Goal: Communication & Community: Participate in discussion

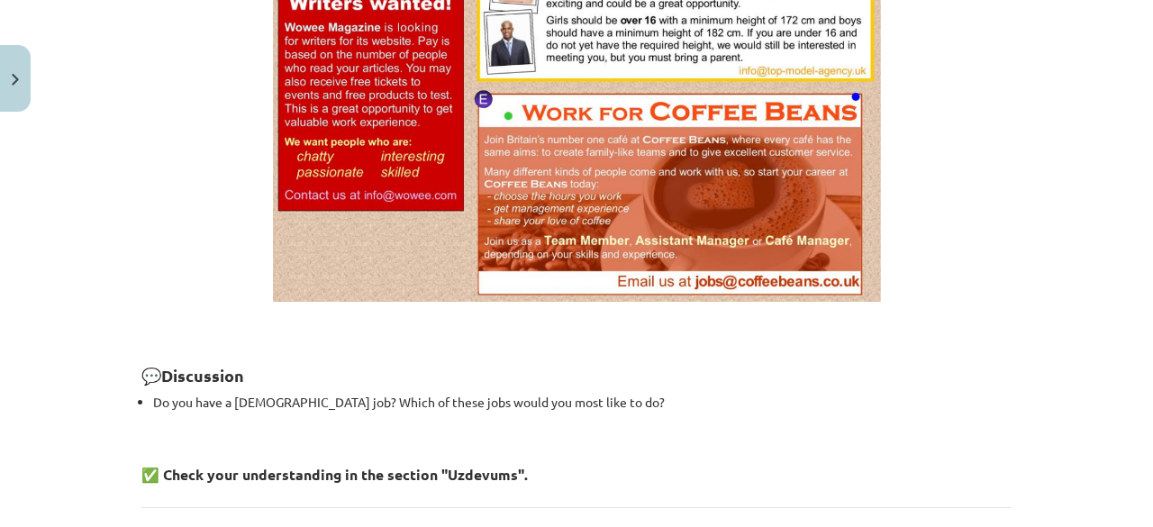
scroll to position [1478, 0]
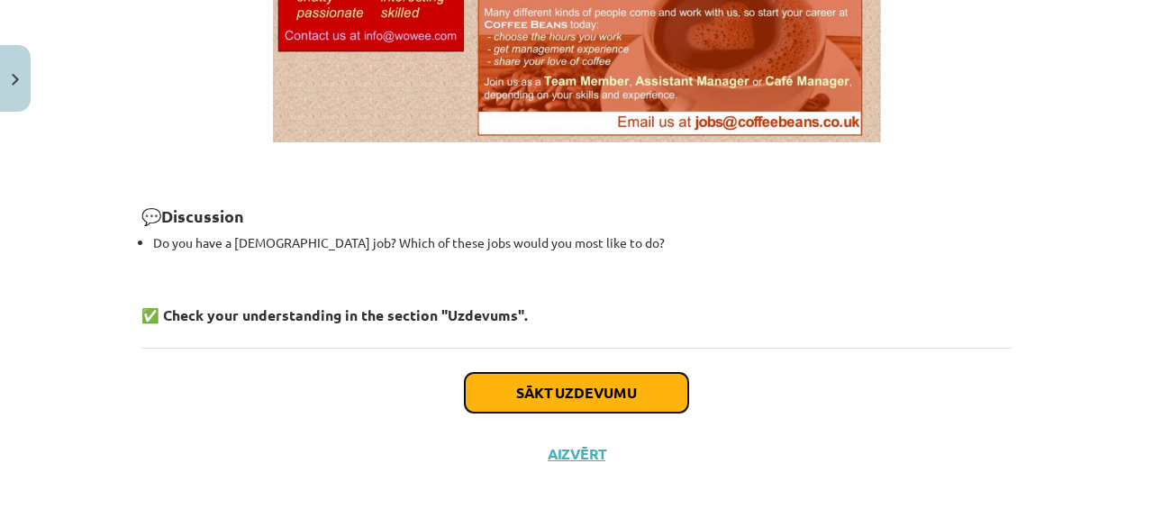
click at [632, 388] on button "Sākt uzdevumu" at bounding box center [576, 393] width 223 height 40
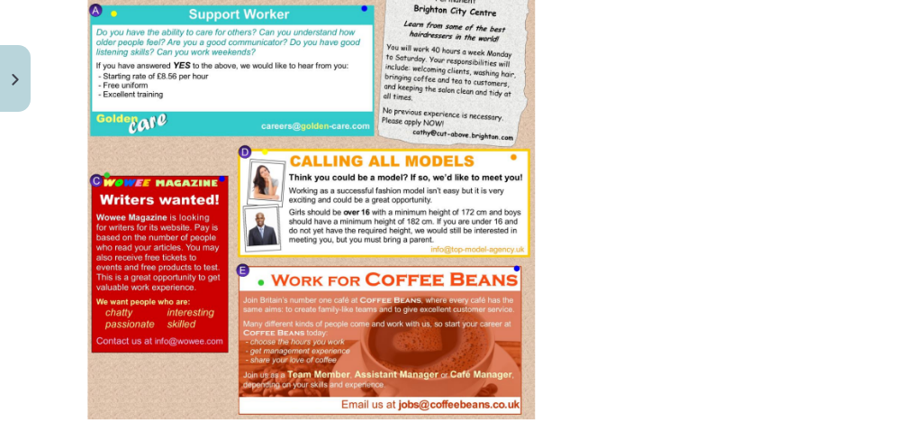
scroll to position [512, 0]
drag, startPoint x: 1152, startPoint y: 2, endPoint x: 589, endPoint y: 253, distance: 616.5
click at [589, 253] on p at bounding box center [460, 179] width 749 height 482
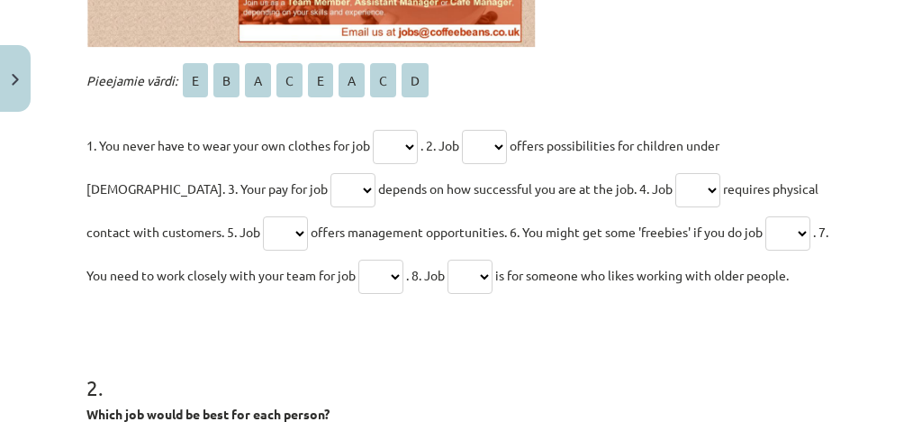
scroll to position [902, 0]
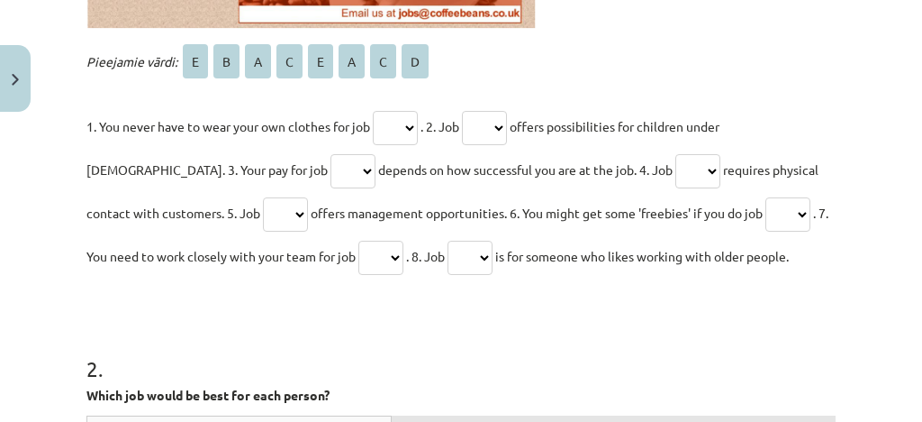
drag, startPoint x: 920, startPoint y: 204, endPoint x: 582, endPoint y: 322, distance: 358.1
click at [582, 324] on h1 "2 ." at bounding box center [460, 352] width 749 height 56
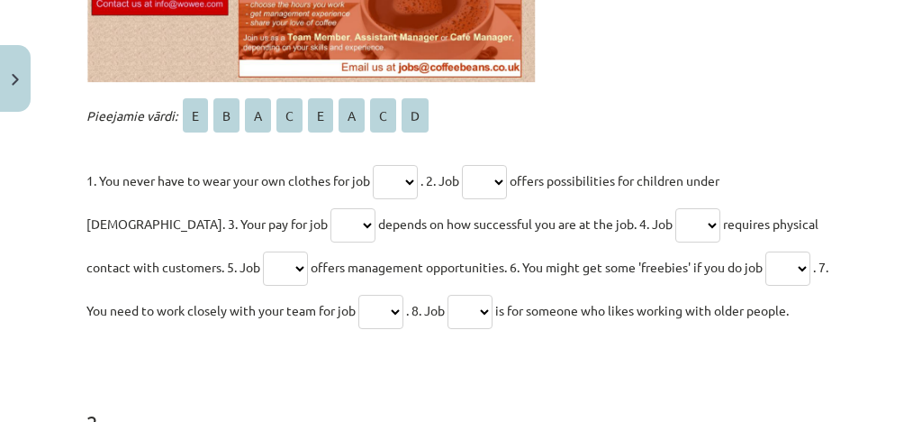
scroll to position [863, 0]
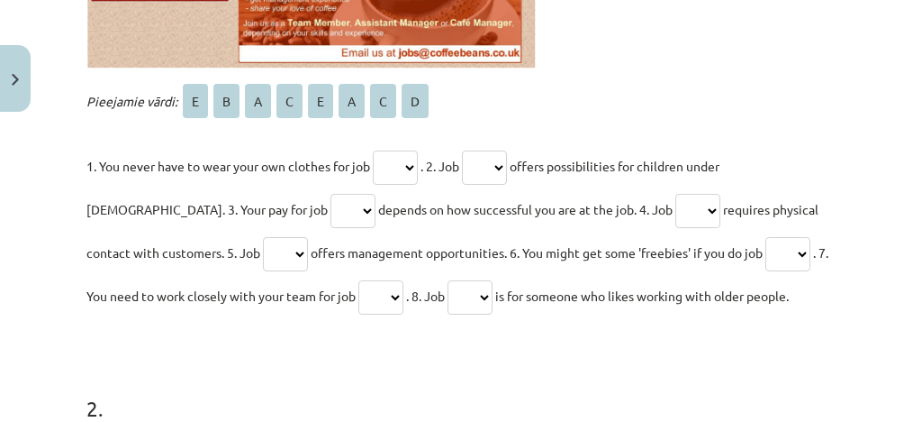
click at [418, 168] on select "* * * * * * * *" at bounding box center [395, 167] width 45 height 34
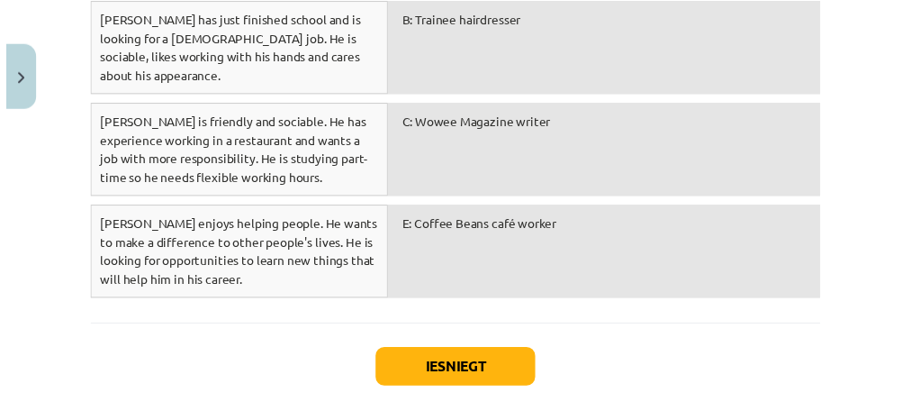
scroll to position [1573, 0]
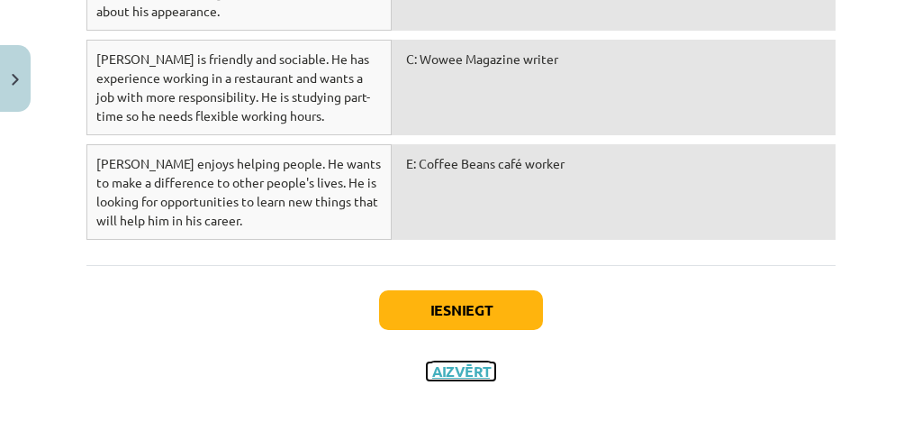
click at [469, 362] on button "Aizvērt" at bounding box center [461, 371] width 68 height 18
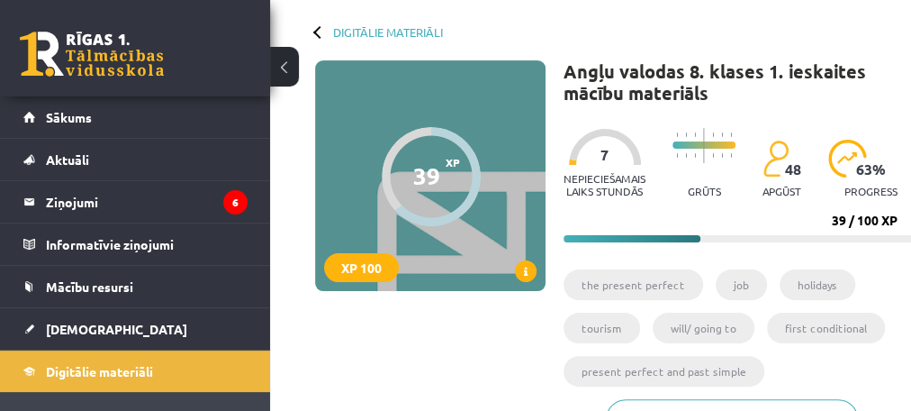
scroll to position [76, 0]
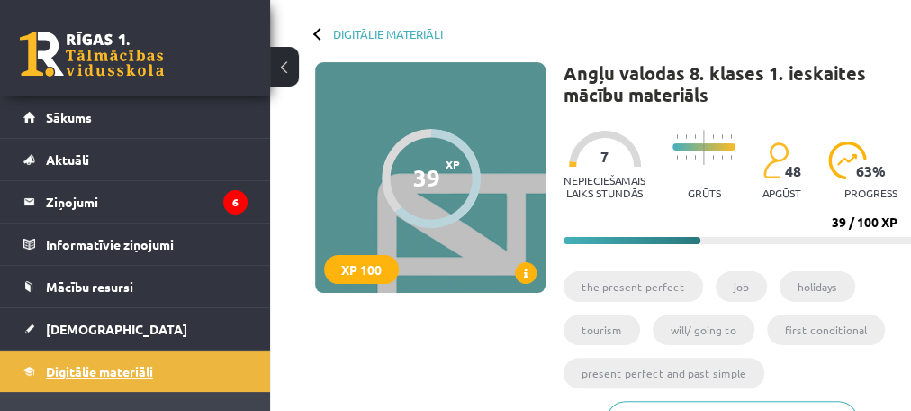
click at [103, 366] on span "Digitālie materiāli" at bounding box center [99, 371] width 107 height 16
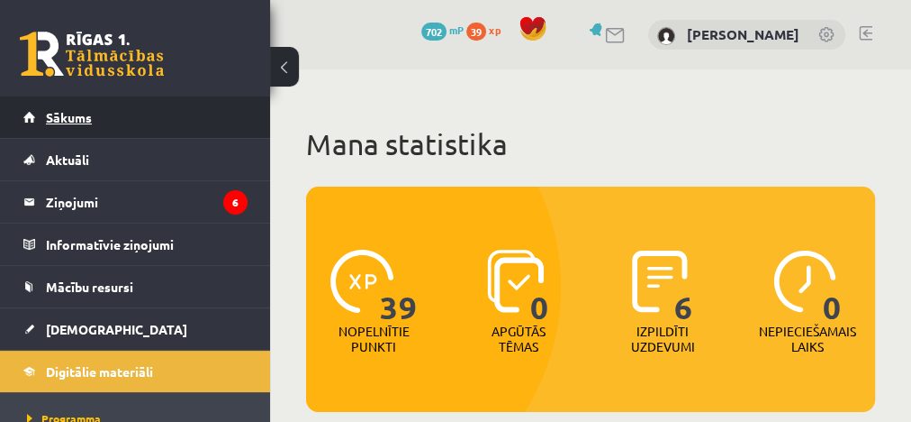
click at [81, 114] on span "Sākums" at bounding box center [69, 117] width 46 height 16
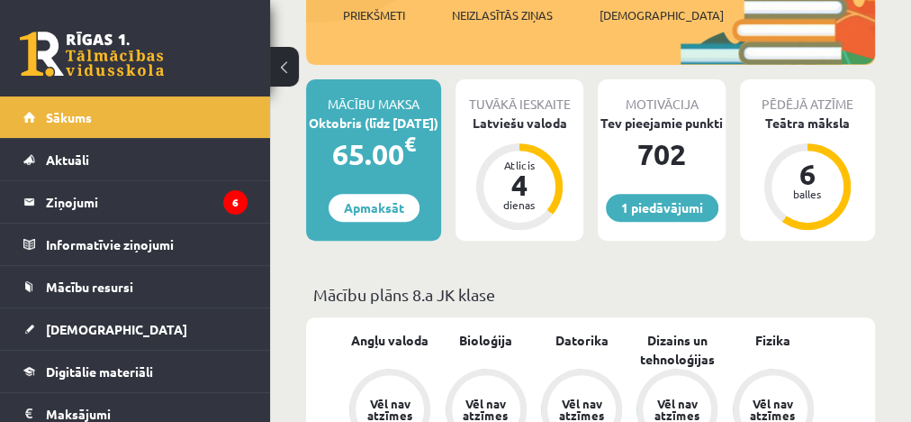
scroll to position [274, 0]
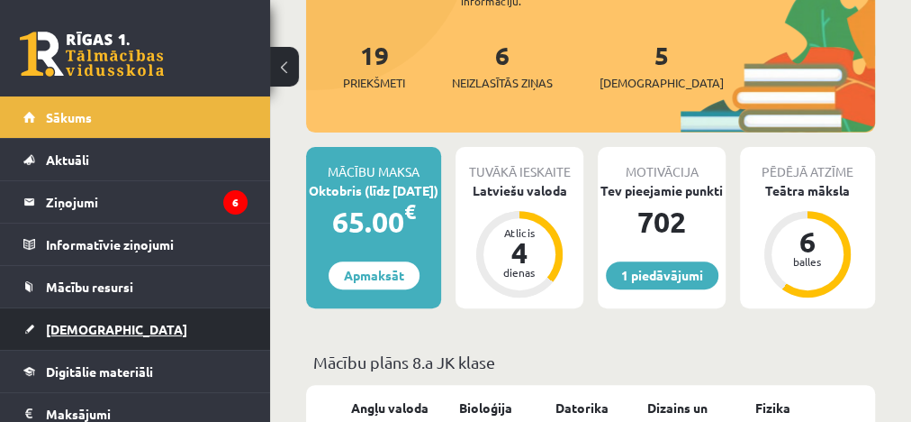
click at [79, 334] on link "[DEMOGRAPHIC_DATA]" at bounding box center [135, 328] width 224 height 41
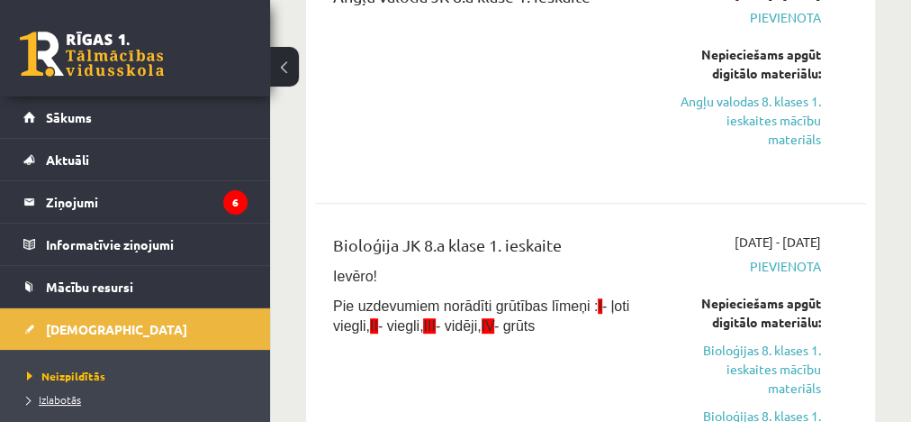
click at [65, 397] on span "Izlabotās" at bounding box center [54, 399] width 54 height 14
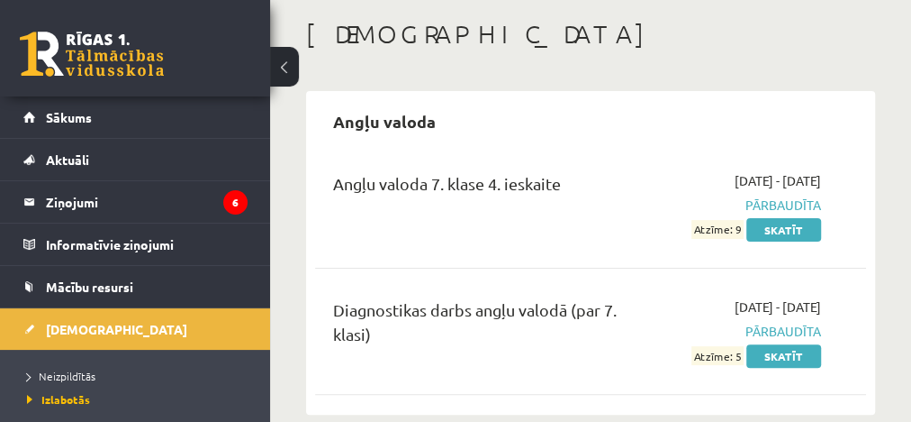
scroll to position [192, 0]
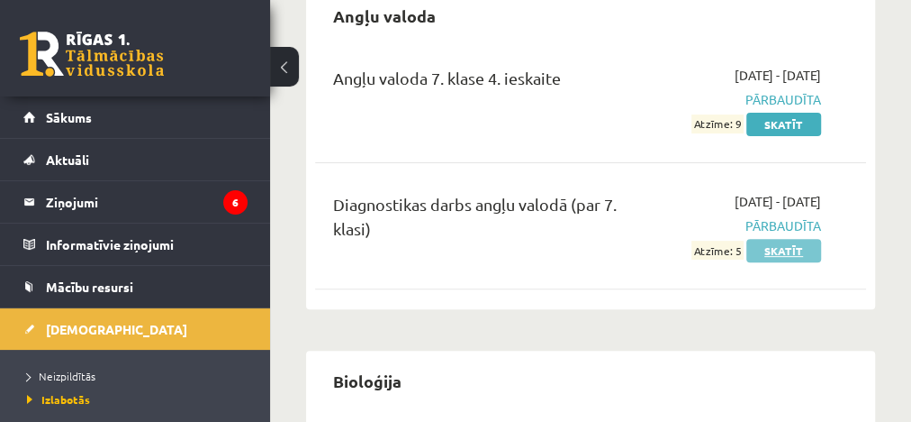
click at [771, 249] on link "Skatīt" at bounding box center [784, 250] width 75 height 23
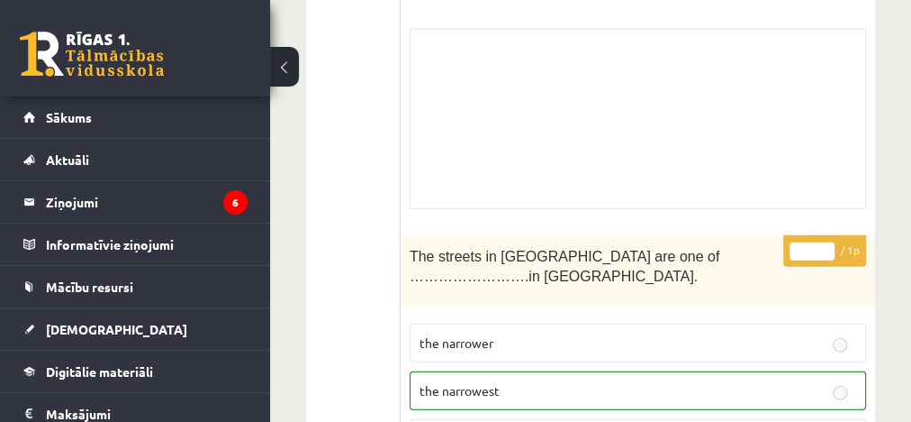
scroll to position [12791, 0]
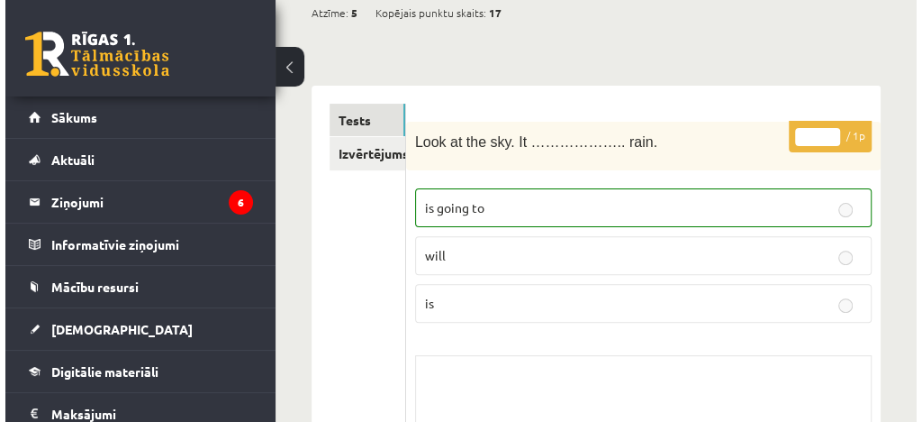
scroll to position [0, 0]
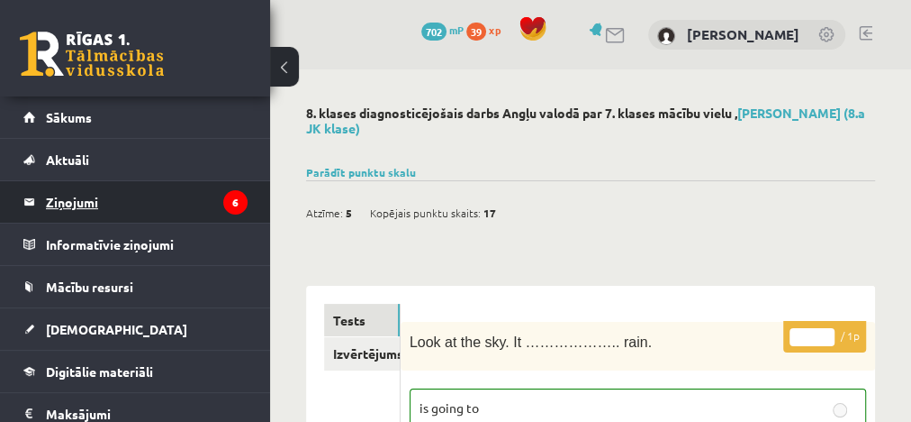
click at [114, 206] on legend "Ziņojumi 6" at bounding box center [147, 201] width 202 height 41
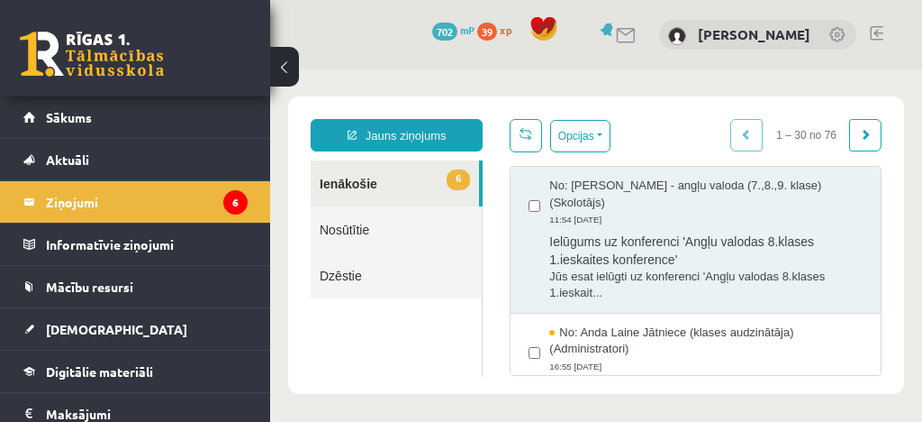
scroll to position [2, 0]
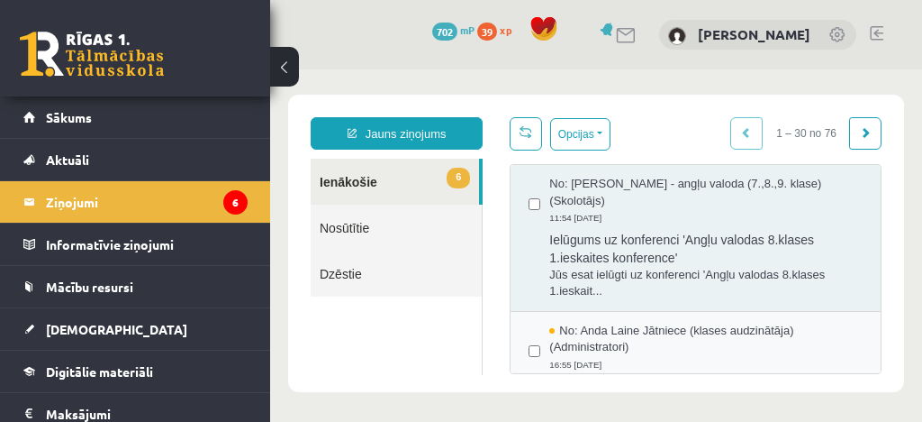
click at [664, 329] on span "No: Anda Laine Jātniece (klases audzinātāja) (Administratori)" at bounding box center [705, 338] width 313 height 33
click at [598, 340] on span "No: Anda Laine Jātniece (klases audzinātāja) (Administratori)" at bounding box center [705, 338] width 313 height 33
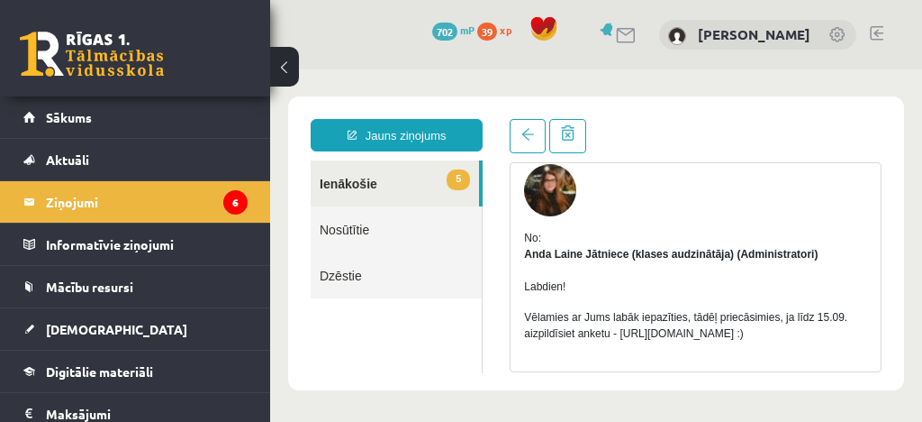
scroll to position [55, 0]
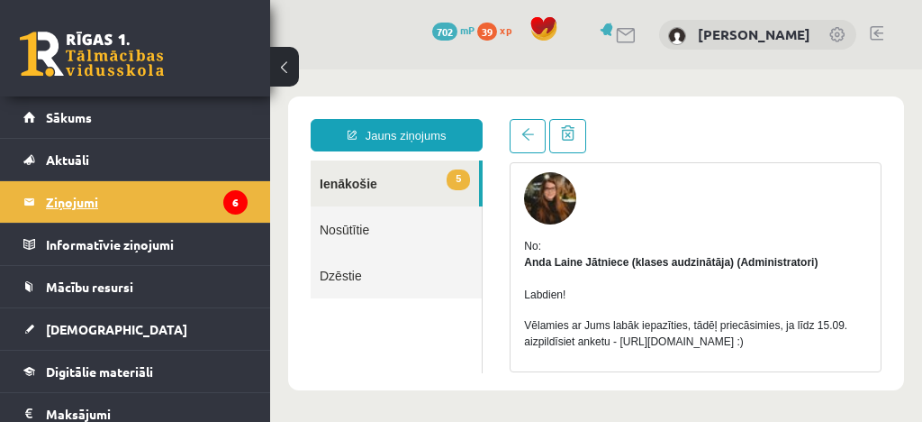
click at [82, 204] on legend "Ziņojumi 6" at bounding box center [147, 201] width 202 height 41
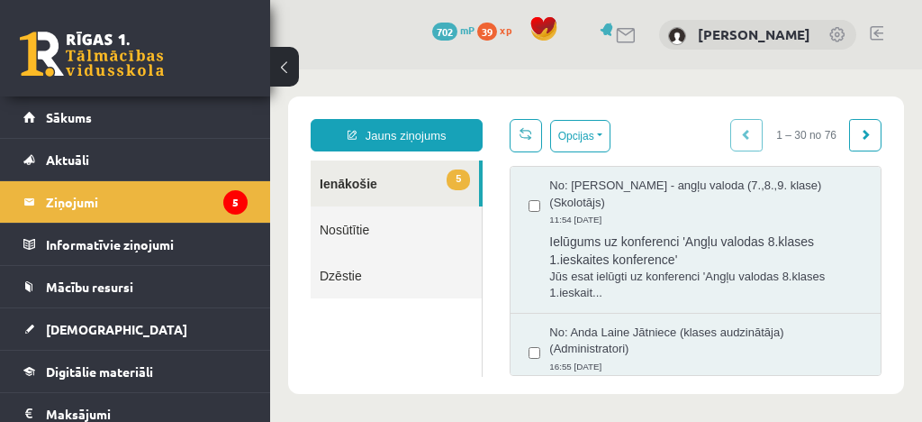
scroll to position [0, 0]
click at [585, 344] on span "No: Anda Laine Jātniece (klases audzinātāja) (Administratori)" at bounding box center [705, 340] width 313 height 33
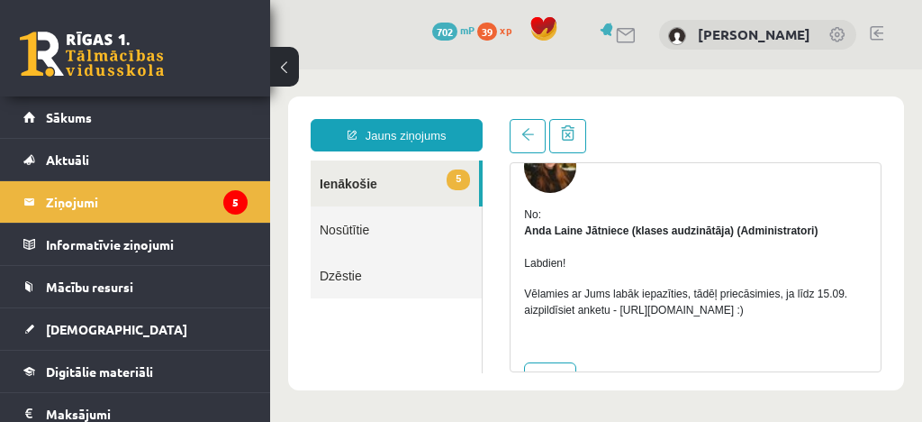
scroll to position [121, 0]
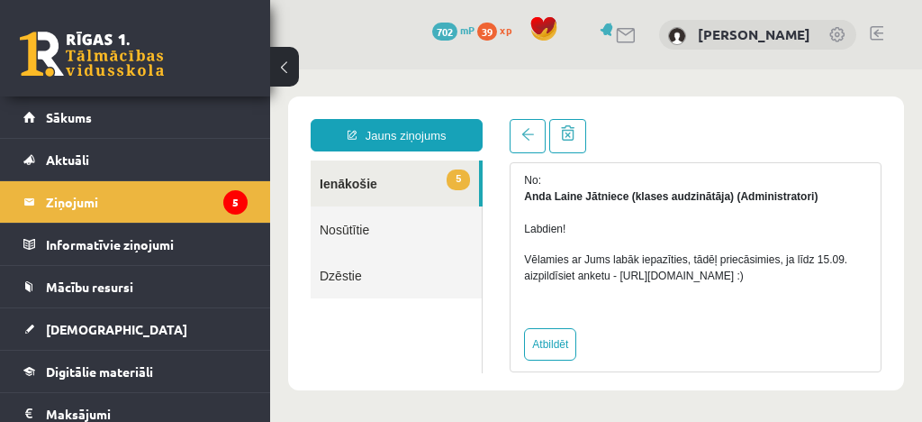
click at [671, 275] on p "Vēlamies ar Jums labāk iepazīties, tādēļ priecāsimies, ja līdz 15.09. aizpildīs…" at bounding box center [695, 267] width 343 height 32
drag, startPoint x: 621, startPoint y: 272, endPoint x: 815, endPoint y: 277, distance: 193.7
click at [815, 277] on p "Vēlamies ar Jums labāk iepazīties, tādēļ priecāsimies, ja līdz 15.09. aizpildīs…" at bounding box center [695, 267] width 343 height 32
copy p "https://forms.gle/mVxkUEapGFxHM7hU7"
click at [95, 201] on legend "Ziņojumi 5" at bounding box center [147, 201] width 202 height 41
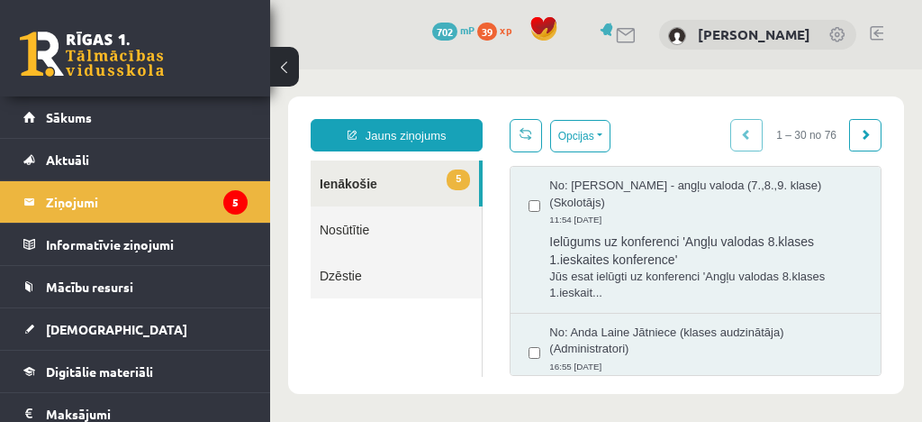
scroll to position [0, 0]
click at [574, 127] on button "Opcijas" at bounding box center [580, 136] width 60 height 32
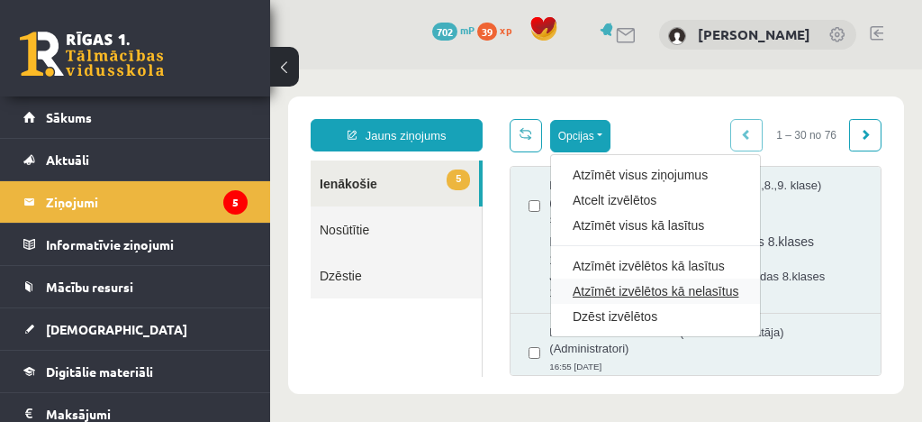
click at [599, 293] on link "Atzīmēt izvēlētos kā nelasītus" at bounding box center [656, 291] width 166 height 18
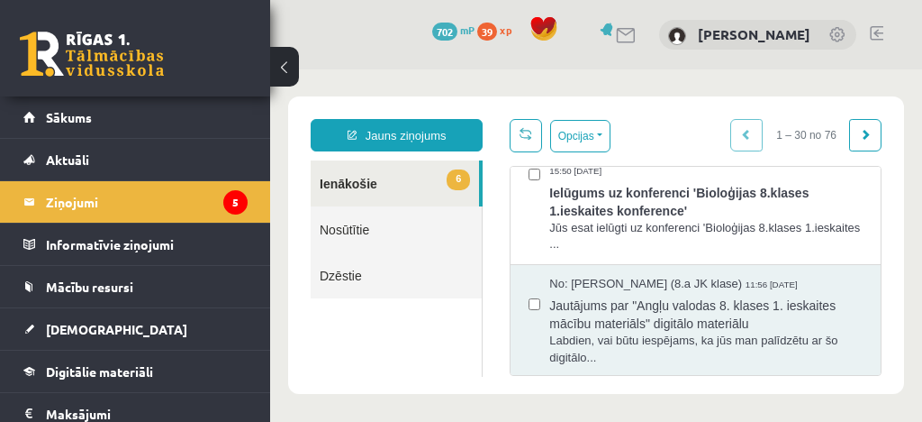
scroll to position [758, 0]
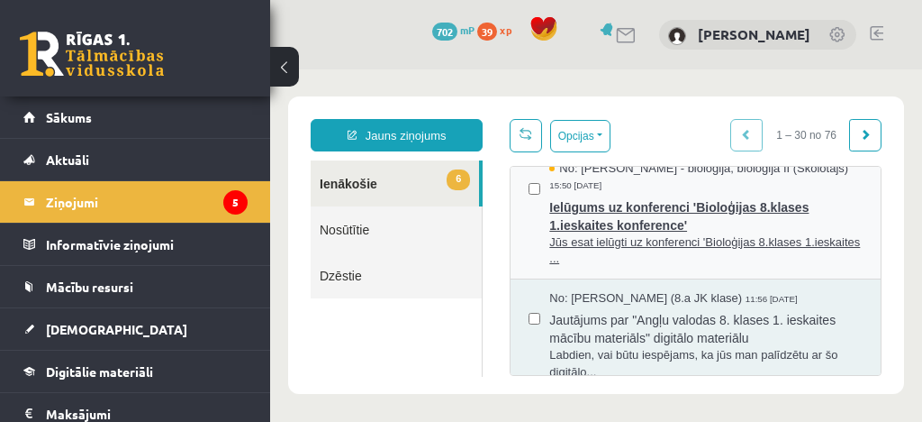
click at [566, 234] on span "Ielūgums uz konferenci 'Bioloģijas 8.klases 1.ieskaites konference'" at bounding box center [705, 214] width 313 height 41
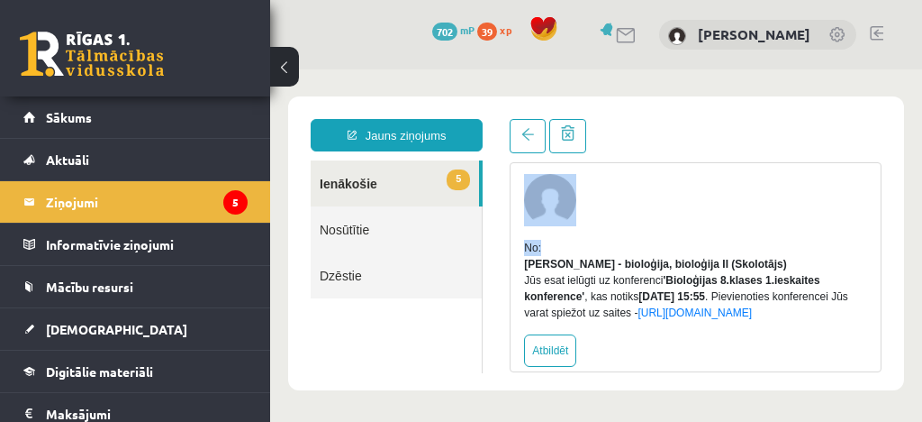
scroll to position [59, 0]
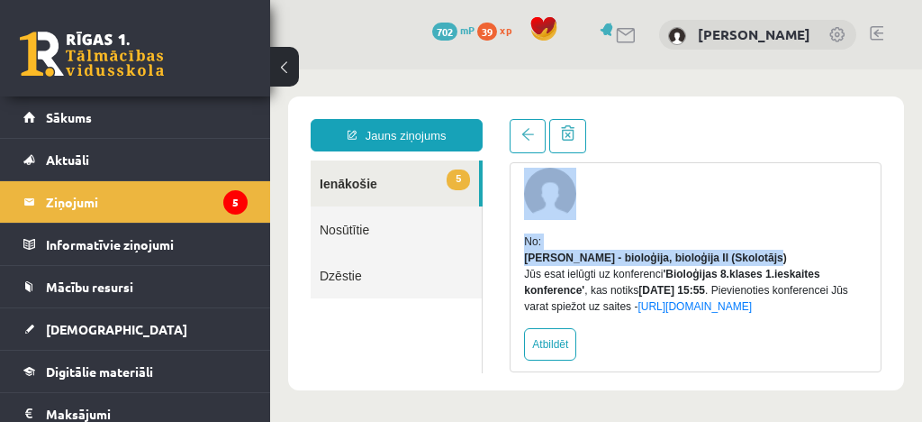
drag, startPoint x: 881, startPoint y: 218, endPoint x: 890, endPoint y: 253, distance: 36.3
click at [890, 253] on div "Temats: Ielūgums uz konferenci 'Bioloģijas 8.klases 1.ieskaites konference' 15:…" at bounding box center [695, 245] width 399 height 253
click at [638, 313] on link "https://eskola.r1tv.lv/conferences/4504/join" at bounding box center [695, 306] width 114 height 13
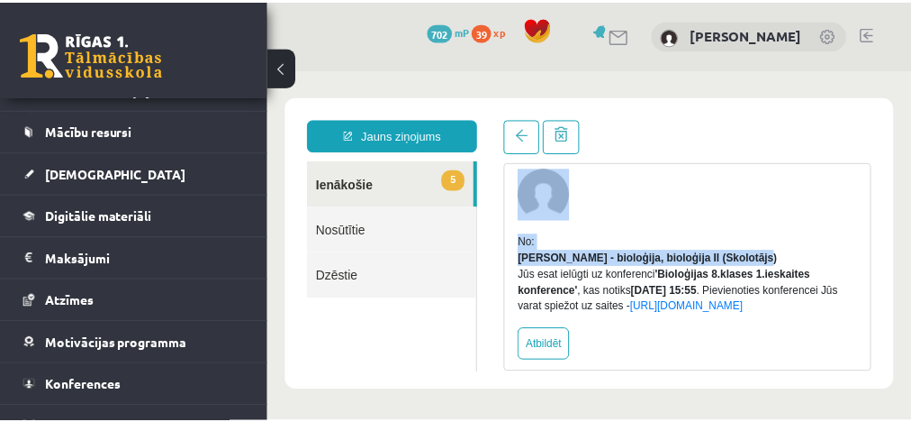
scroll to position [177, 0]
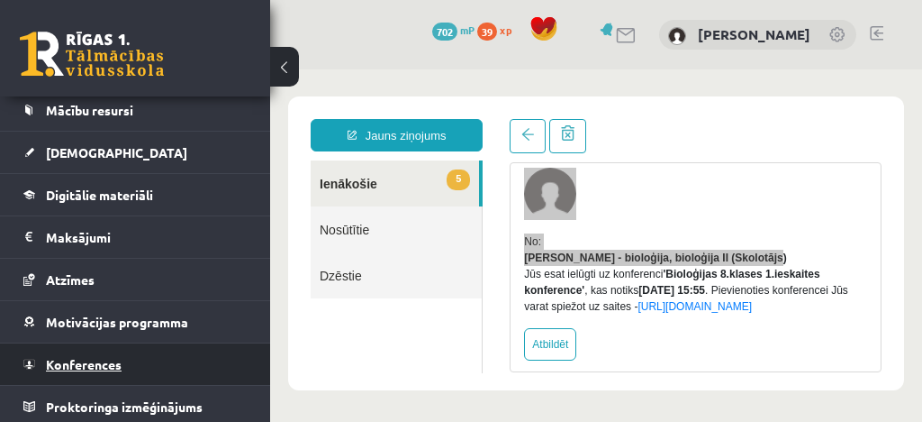
click at [80, 360] on span "Konferences" at bounding box center [84, 364] width 76 height 16
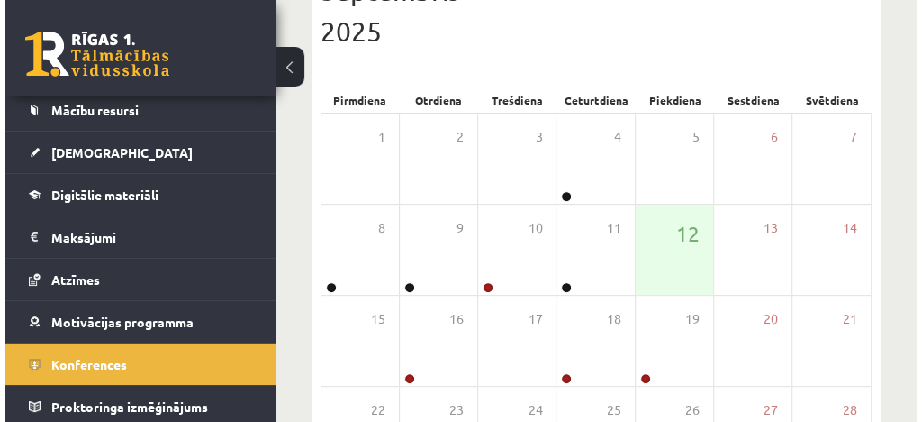
scroll to position [259, 0]
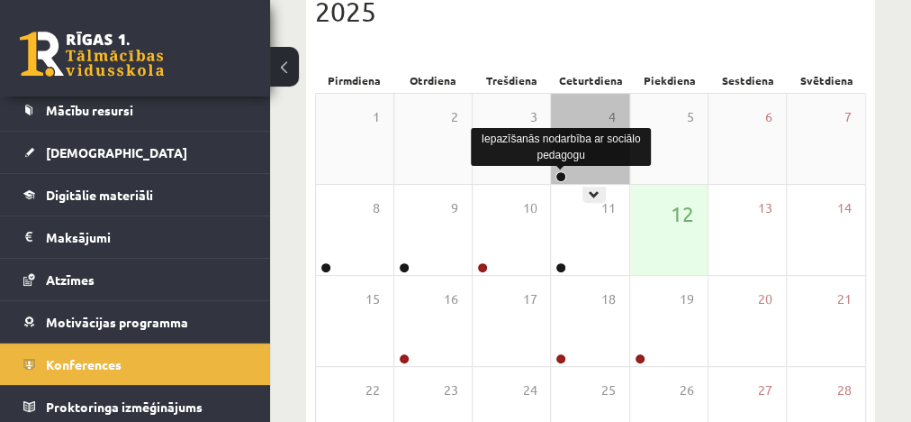
click at [561, 174] on link at bounding box center [561, 176] width 11 height 11
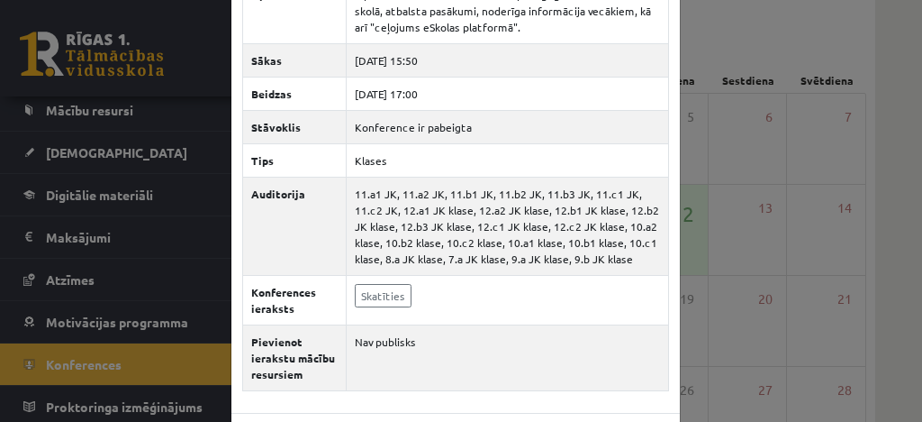
scroll to position [131, 0]
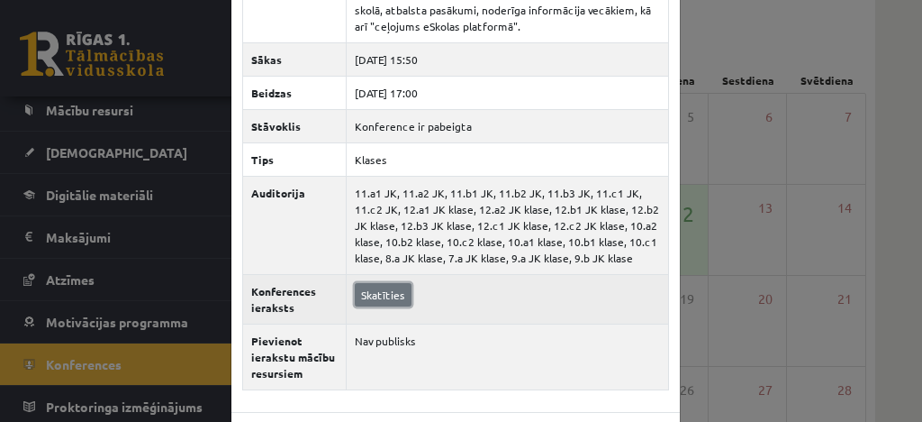
click at [379, 287] on link "Skatīties" at bounding box center [383, 294] width 57 height 23
